Goal: Obtain resource: Obtain resource

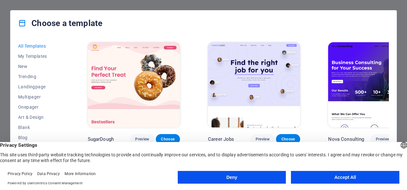
click at [256, 179] on button "Deny" at bounding box center [232, 177] width 108 height 13
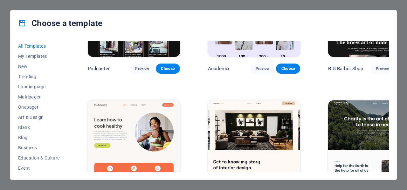
scroll to position [890, 0]
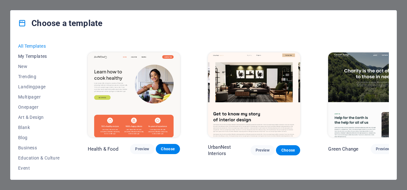
click at [43, 56] on span "My Templates" at bounding box center [39, 56] width 42 height 5
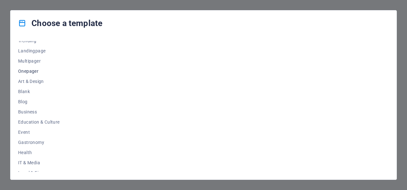
scroll to position [0, 0]
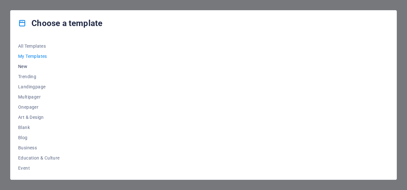
click at [28, 65] on span "New" at bounding box center [39, 66] width 42 height 5
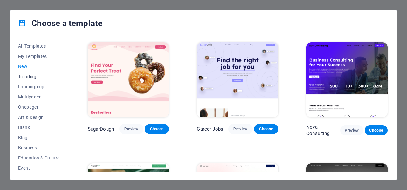
click at [29, 76] on span "Trending" at bounding box center [39, 76] width 42 height 5
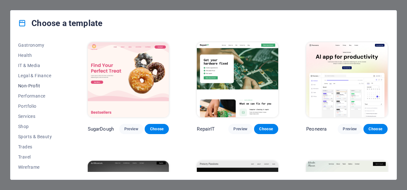
scroll to position [133, 0]
click at [26, 157] on span "Travel" at bounding box center [39, 156] width 42 height 5
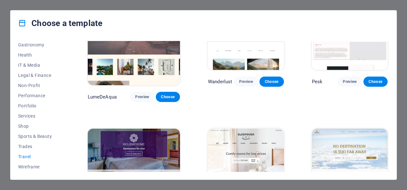
scroll to position [57, 0]
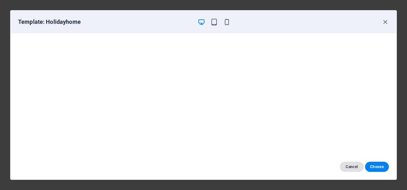
click at [356, 165] on span "Cancel" at bounding box center [352, 166] width 14 height 5
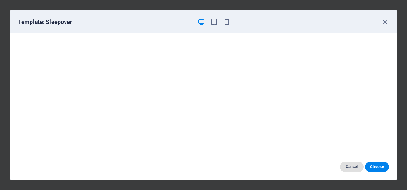
click at [352, 164] on button "Cancel" at bounding box center [352, 167] width 24 height 10
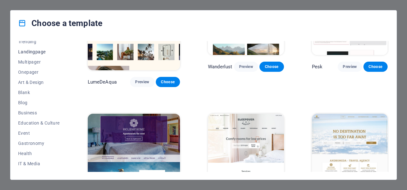
scroll to position [0, 0]
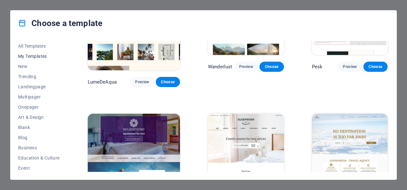
click at [41, 56] on span "My Templates" at bounding box center [39, 56] width 42 height 5
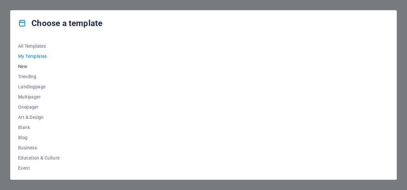
click at [30, 67] on span "New" at bounding box center [39, 66] width 42 height 5
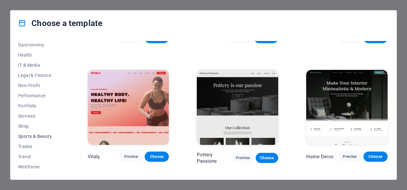
scroll to position [91, 0]
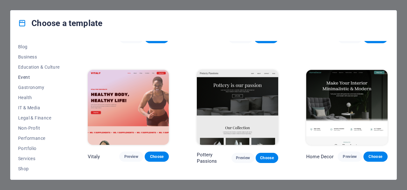
click at [21, 78] on span "Event" at bounding box center [39, 77] width 42 height 5
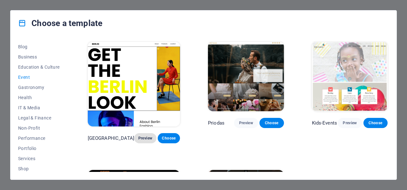
click at [139, 136] on span "Preview" at bounding box center [145, 138] width 12 height 5
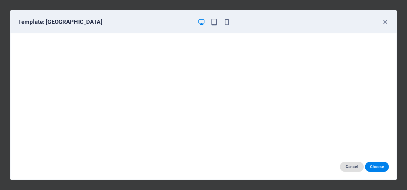
click at [355, 163] on button "Cancel" at bounding box center [352, 167] width 24 height 10
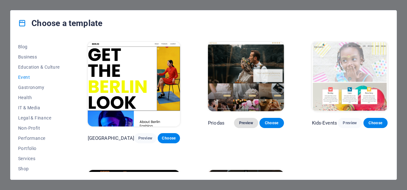
click at [243, 120] on span "Preview" at bounding box center [246, 122] width 14 height 5
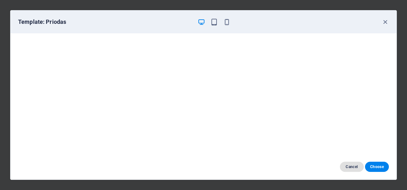
click at [355, 168] on span "Cancel" at bounding box center [352, 166] width 14 height 5
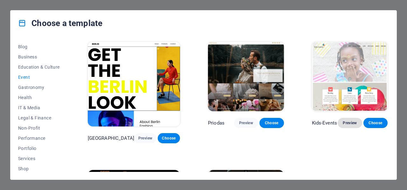
click at [346, 120] on span "Preview" at bounding box center [350, 122] width 14 height 5
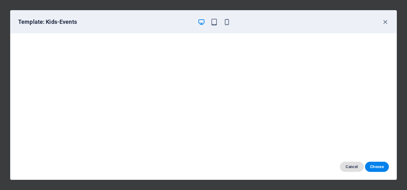
click at [351, 164] on span "Cancel" at bounding box center [352, 166] width 14 height 5
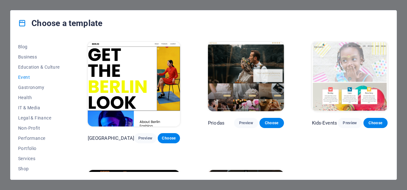
drag, startPoint x: 21, startPoint y: 19, endPoint x: 52, endPoint y: 13, distance: 32.3
click at [21, 19] on icon at bounding box center [22, 23] width 8 height 8
drag, startPoint x: 128, startPoint y: 7, endPoint x: 132, endPoint y: 7, distance: 3.8
click at [129, 7] on div "Choose a template All Templates My Templates New Trending Landingpage Multipage…" at bounding box center [203, 95] width 407 height 190
click at [22, 43] on button "Blog" at bounding box center [39, 47] width 42 height 10
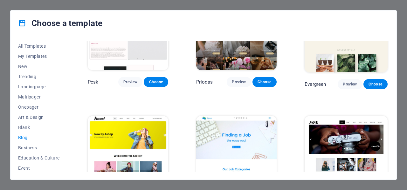
scroll to position [869, 0]
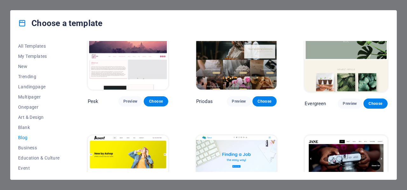
click at [400, 3] on div "Choose a template All Templates My Templates New Trending Landingpage Multipage…" at bounding box center [203, 95] width 407 height 190
click at [44, 45] on span "All Templates" at bounding box center [39, 46] width 42 height 5
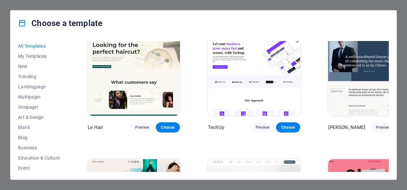
scroll to position [2419, 0]
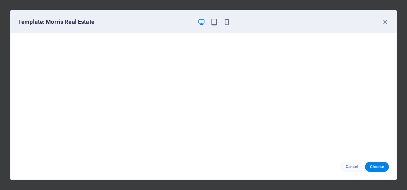
scroll to position [2860, 0]
click at [350, 165] on span "Cancel" at bounding box center [352, 166] width 14 height 5
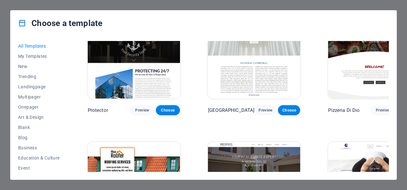
scroll to position [3073, 0]
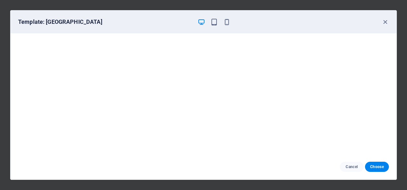
click at [385, 18] on div "Template: [GEOGRAPHIC_DATA]" at bounding box center [203, 21] width 386 height 23
click at [385, 24] on icon "button" at bounding box center [384, 21] width 7 height 7
